Goal: Task Accomplishment & Management: Manage account settings

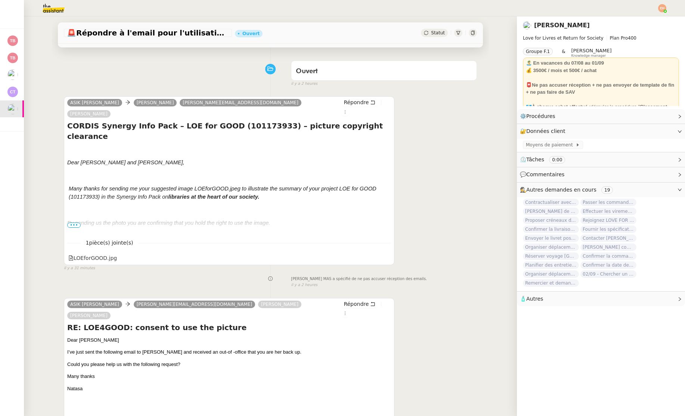
scroll to position [95, 0]
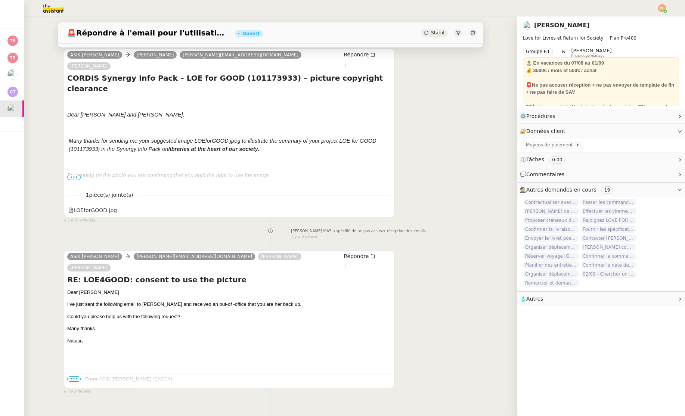
click at [75, 377] on span "•••" at bounding box center [73, 379] width 13 height 5
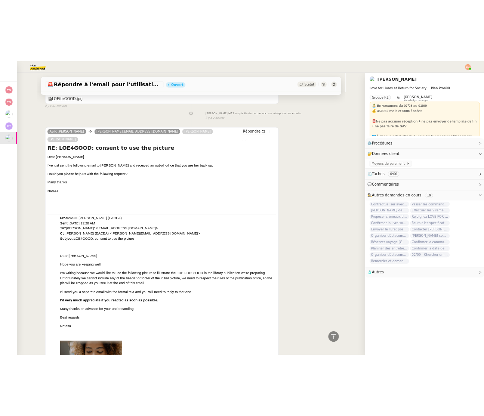
scroll to position [0, 0]
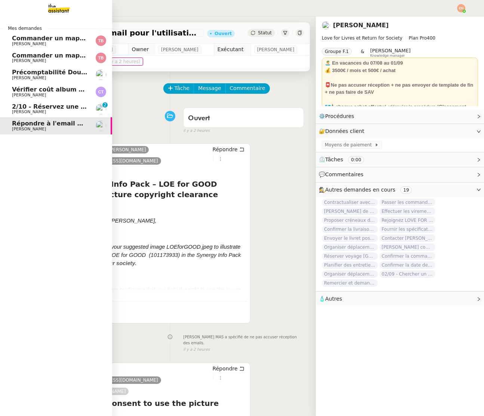
click at [40, 106] on span "2/10 - Réservez une chambre à l'hôtel Greet" at bounding box center [86, 106] width 148 height 7
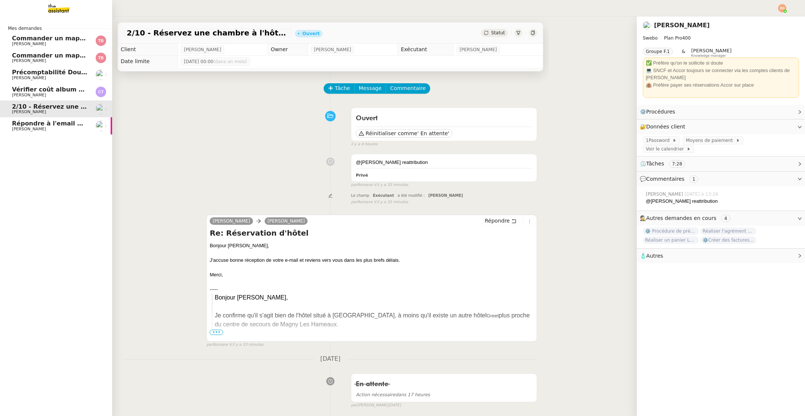
click at [62, 125] on span "Répondre à l'email pour l'utilisation de l'image" at bounding box center [91, 123] width 158 height 7
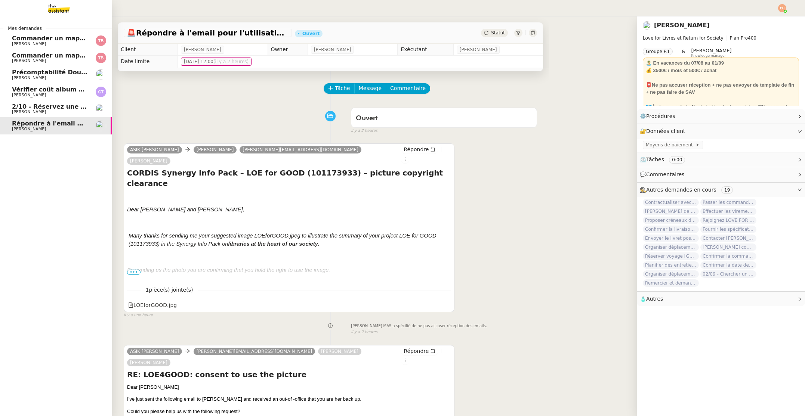
click at [68, 89] on span "Vérifier coût album photo Romane" at bounding box center [69, 89] width 115 height 7
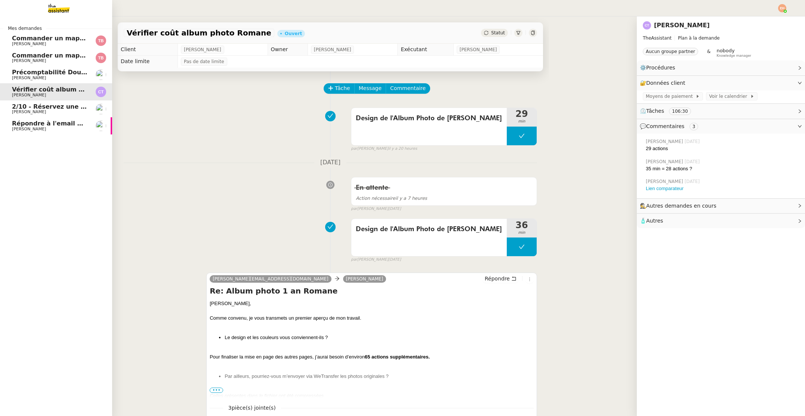
click at [78, 68] on link "Précomptabilité Dougs- [DATE] [PERSON_NAME]" at bounding box center [56, 74] width 112 height 17
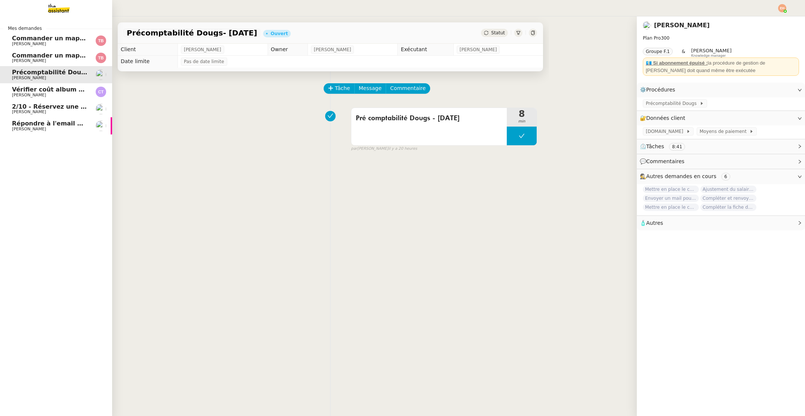
click at [58, 110] on span "[PERSON_NAME]" at bounding box center [49, 112] width 75 height 4
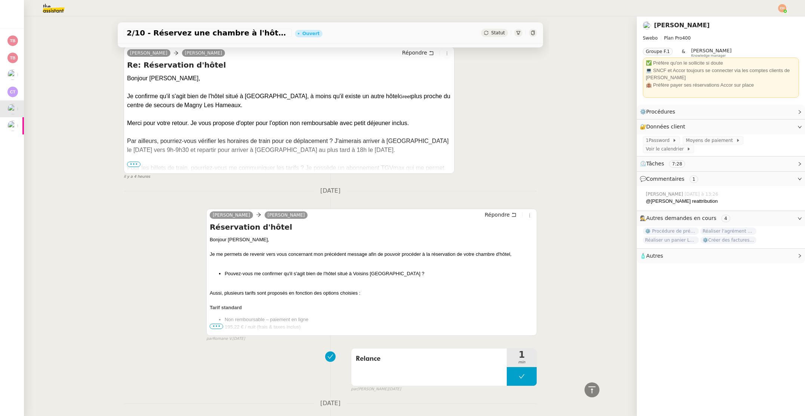
scroll to position [352, 0]
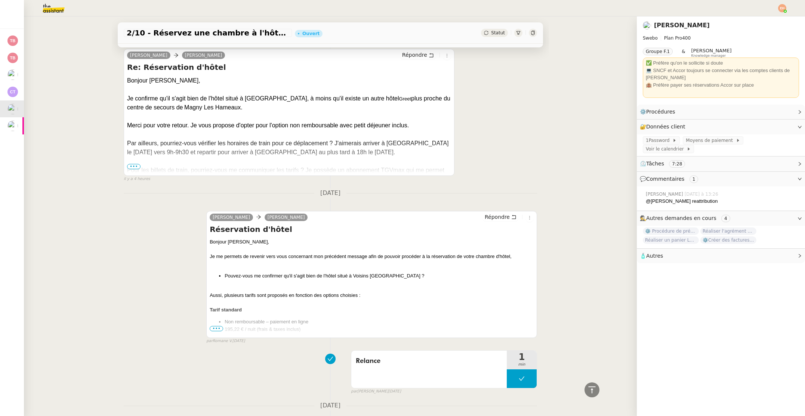
click at [133, 167] on span "•••" at bounding box center [133, 166] width 13 height 5
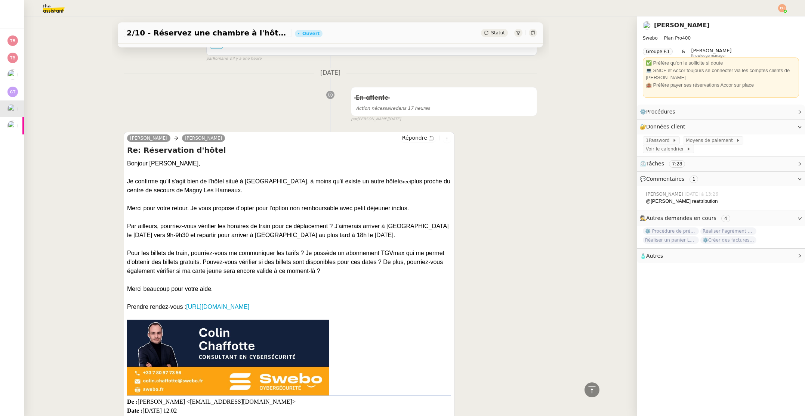
scroll to position [269, 0]
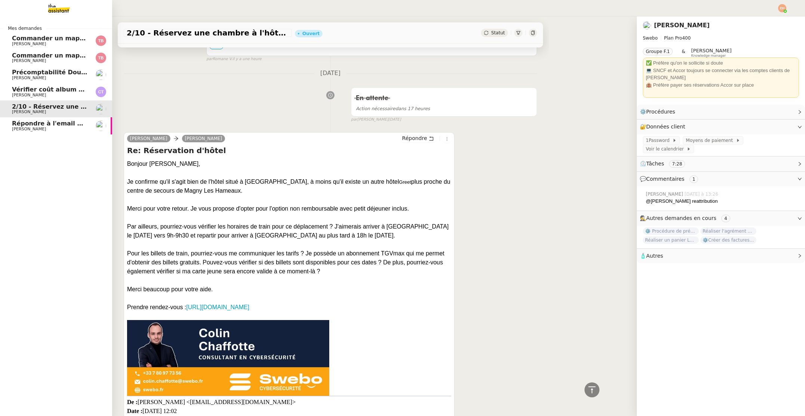
click at [60, 118] on link "Répondre à l'email pour l'utilisation de l'image [PERSON_NAME]" at bounding box center [56, 125] width 112 height 17
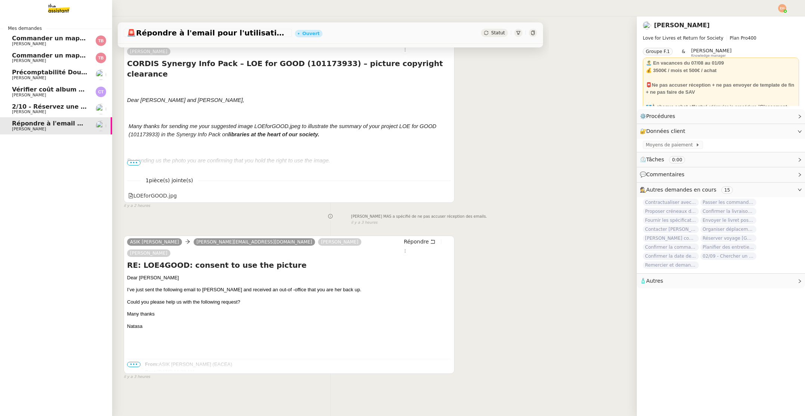
scroll to position [95, 0]
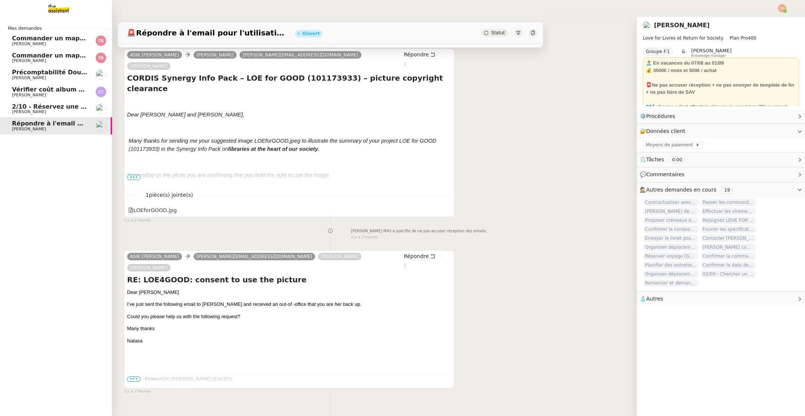
click at [52, 103] on link "2/10 - Réservez une chambre à l'hôtel Greet [PERSON_NAME]" at bounding box center [56, 108] width 112 height 17
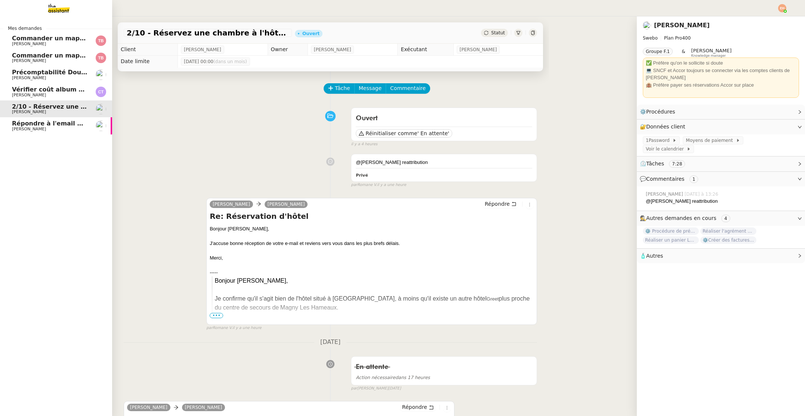
click at [31, 94] on span "[PERSON_NAME]" at bounding box center [29, 95] width 34 height 5
